Goal: Task Accomplishment & Management: Use online tool/utility

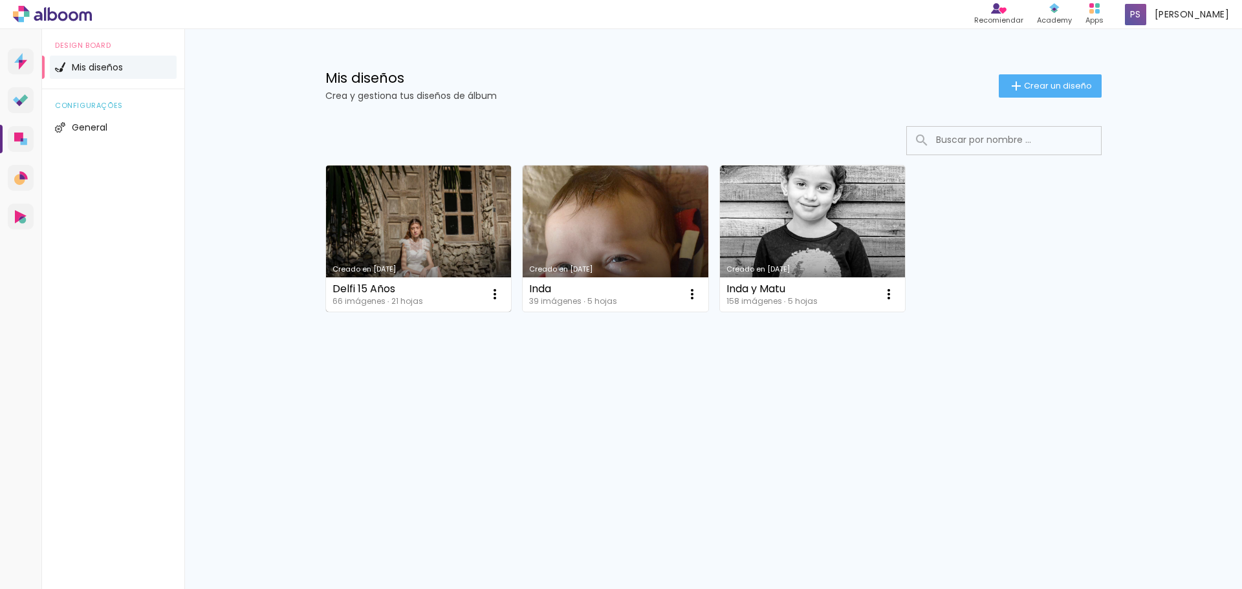
click at [406, 188] on link "Creado en [DATE]" at bounding box center [419, 239] width 186 height 146
